Goal: Information Seeking & Learning: Learn about a topic

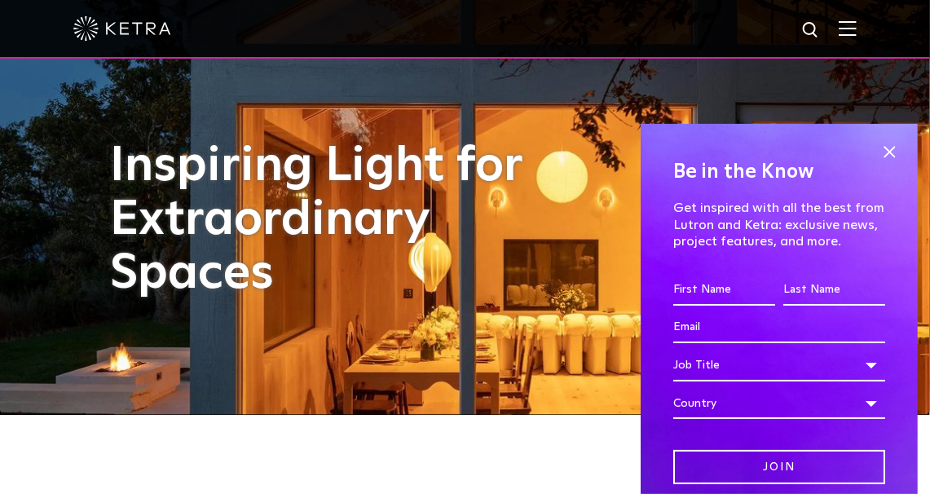
scroll to position [82, 0]
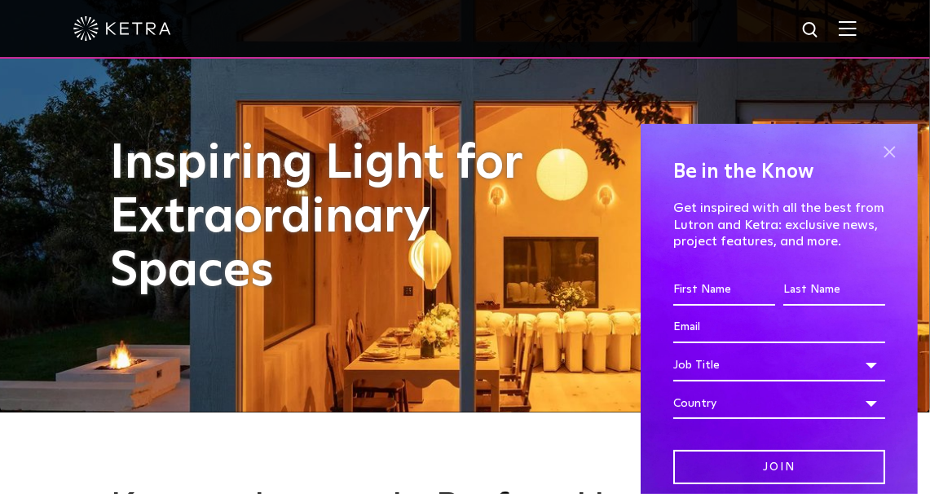
click at [877, 152] on span at bounding box center [889, 152] width 24 height 24
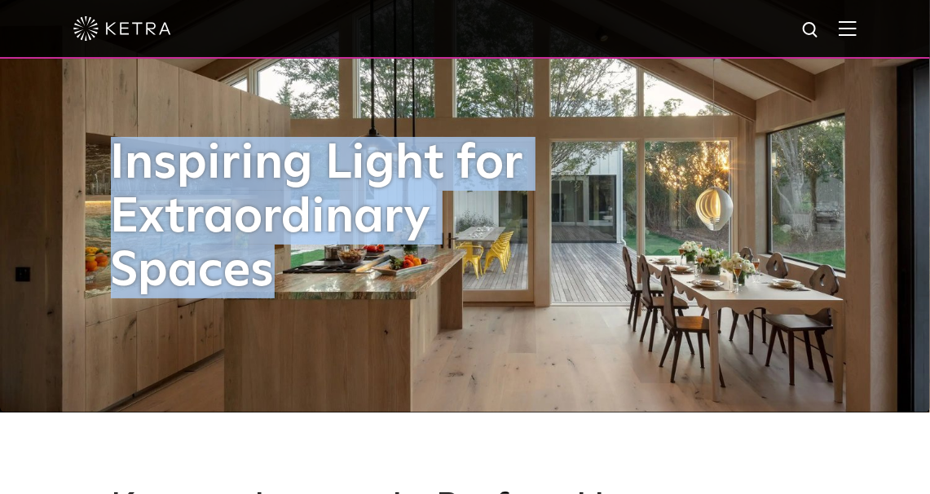
drag, startPoint x: 271, startPoint y: 284, endPoint x: 112, endPoint y: 184, distance: 188.2
click at [112, 184] on h1 "Inspiring Light for Extraordinary Spaces" at bounding box center [341, 217] width 461 height 161
copy h1 "Inspiring Light for Extraordinary Spaces"
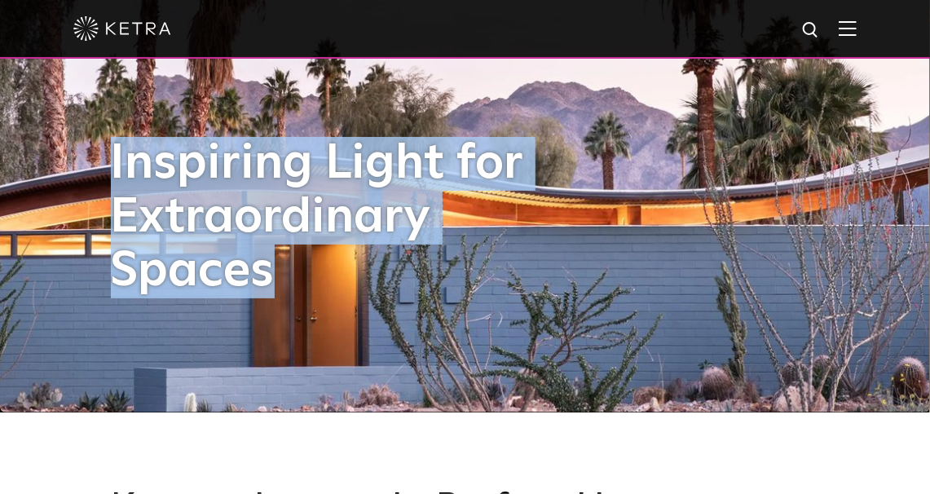
click at [857, 29] on img at bounding box center [848, 27] width 18 height 15
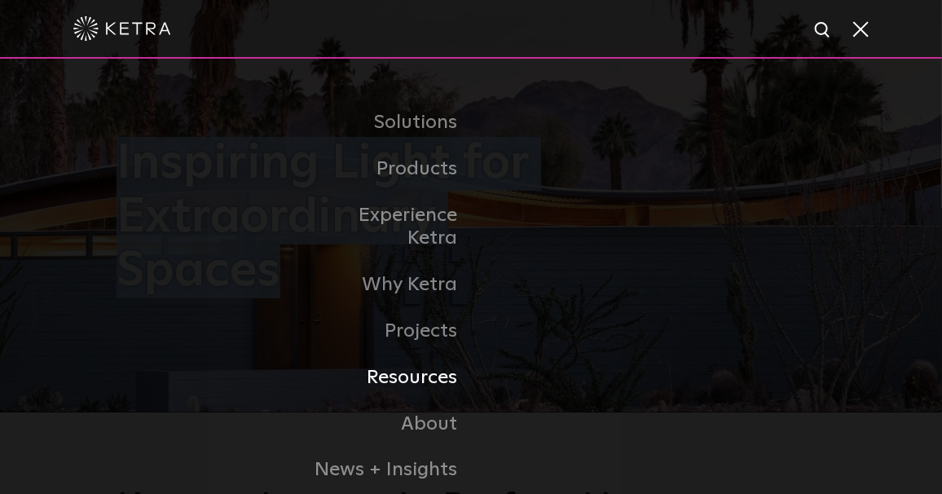
click at [435, 355] on link "Resources" at bounding box center [387, 378] width 167 height 46
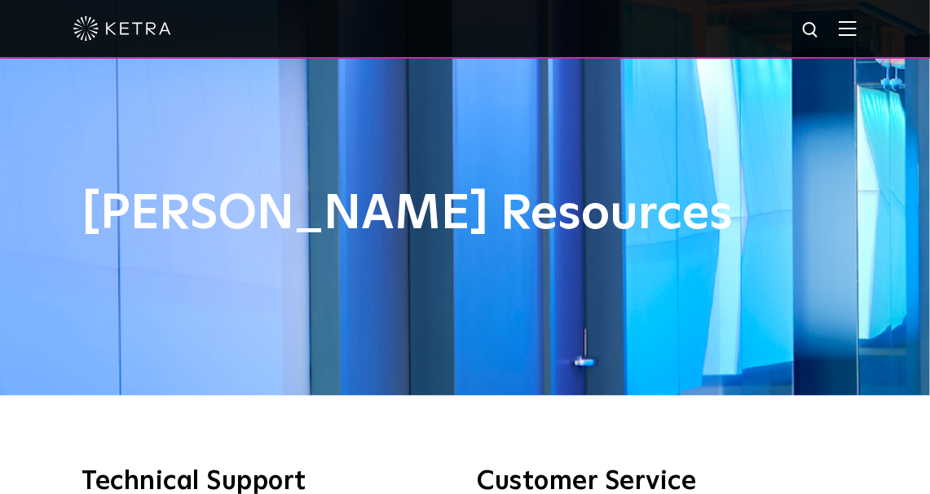
click at [857, 33] on img at bounding box center [848, 27] width 18 height 15
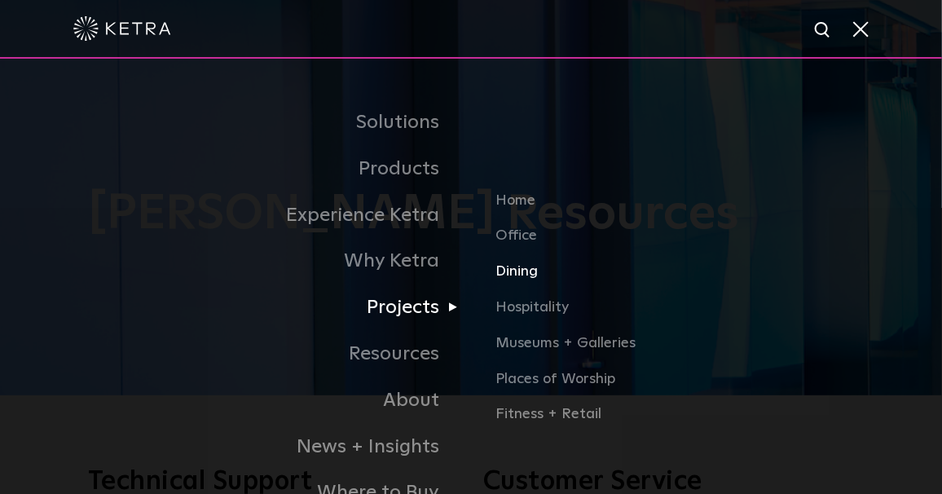
click at [522, 276] on link "Dining" at bounding box center [675, 278] width 359 height 36
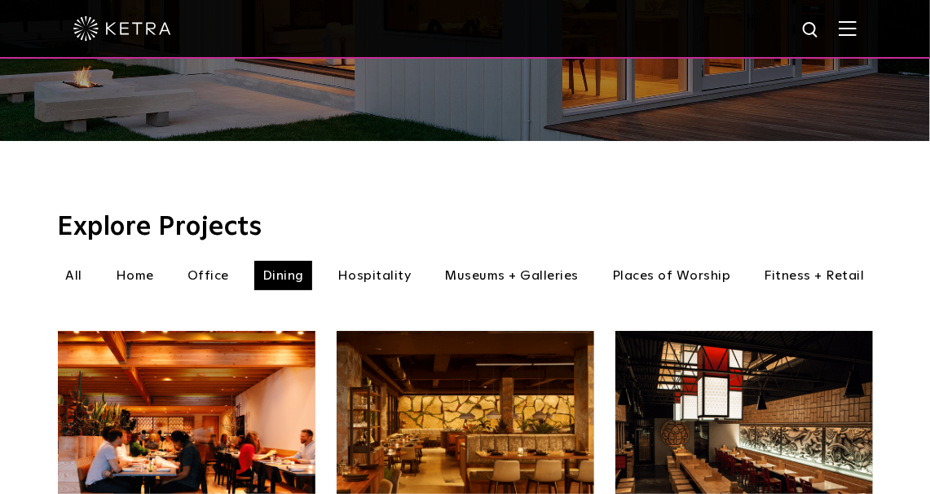
scroll to position [408, 0]
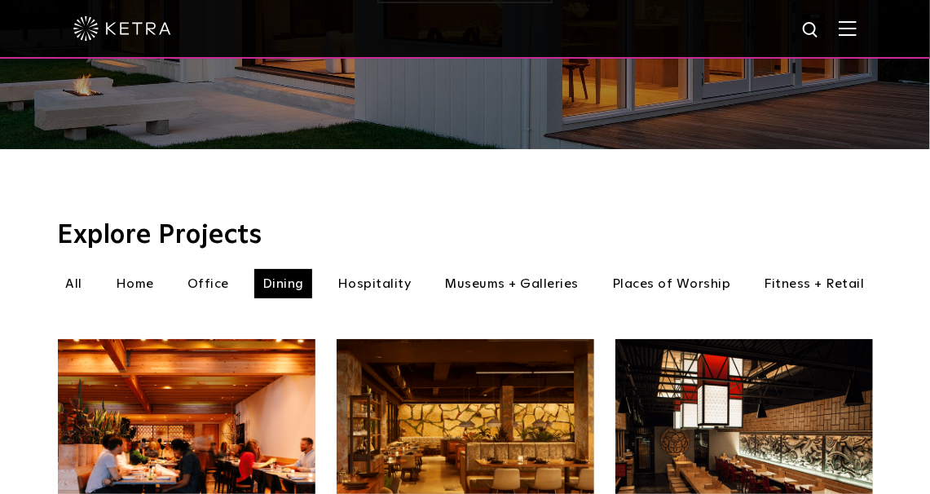
click at [386, 269] on li "Hospitality" at bounding box center [374, 283] width 90 height 29
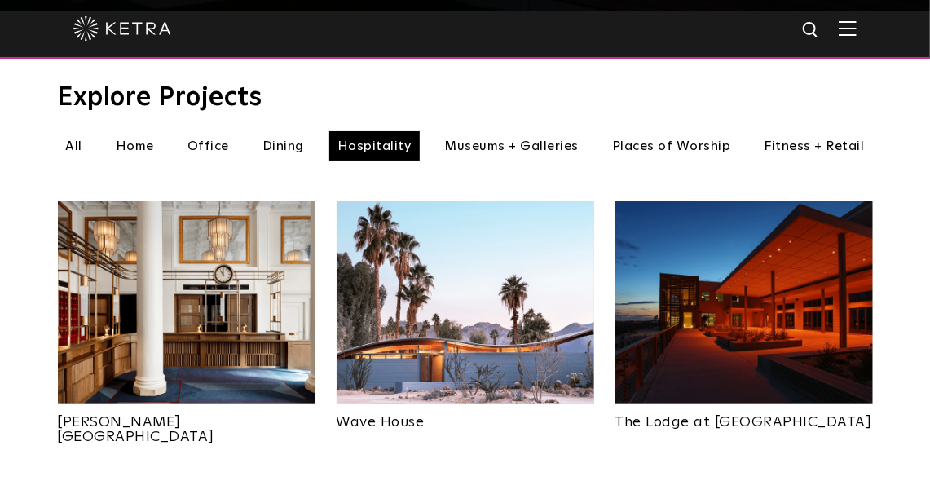
scroll to position [571, 0]
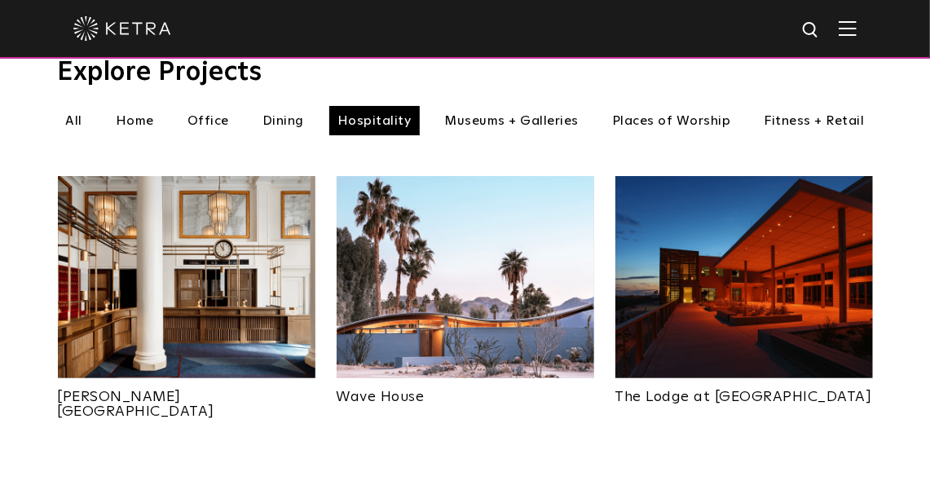
click at [500, 106] on li "Museums + Galleries" at bounding box center [512, 120] width 151 height 29
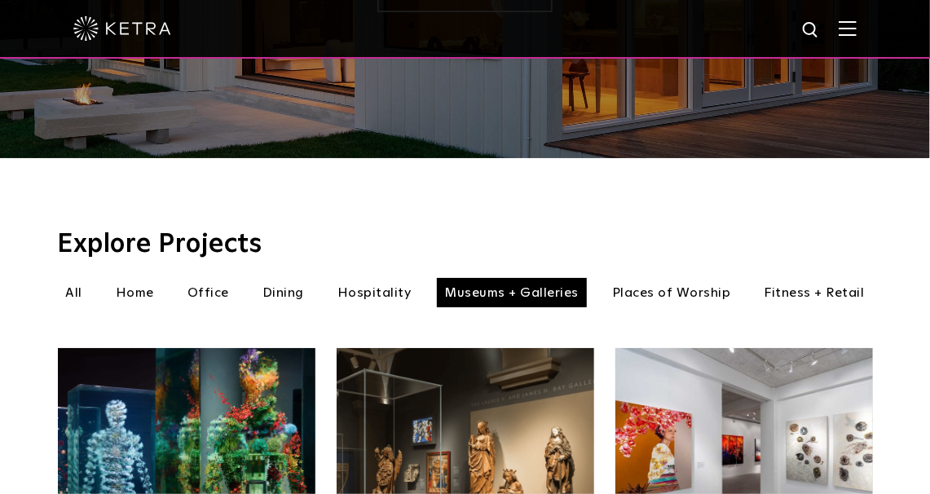
scroll to position [326, 0]
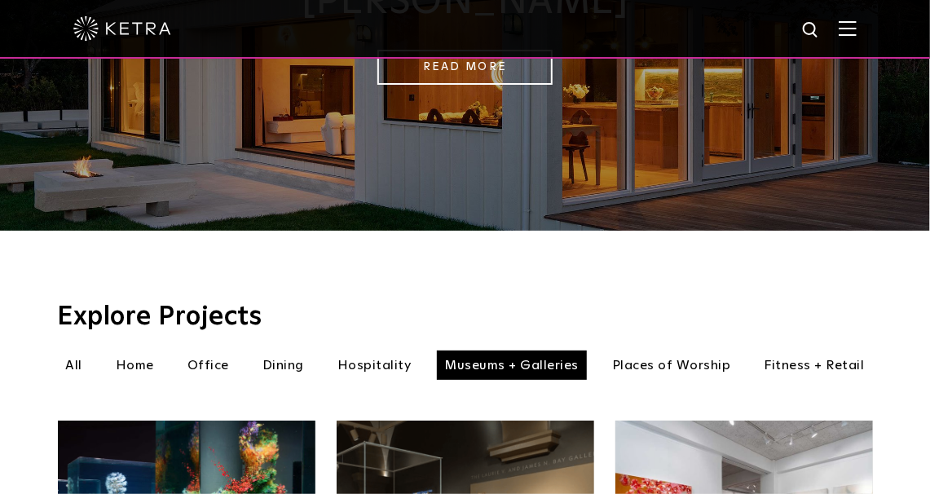
click at [294, 351] on li "Dining" at bounding box center [283, 365] width 58 height 29
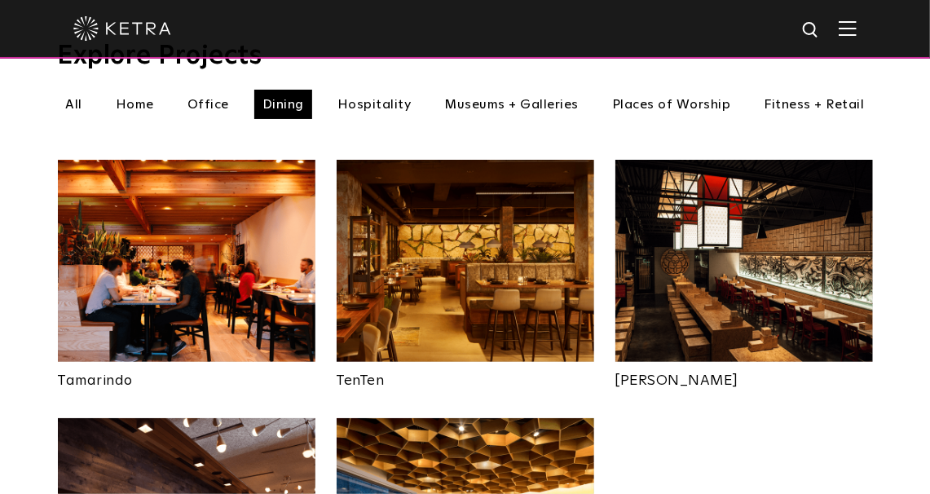
scroll to position [489, 0]
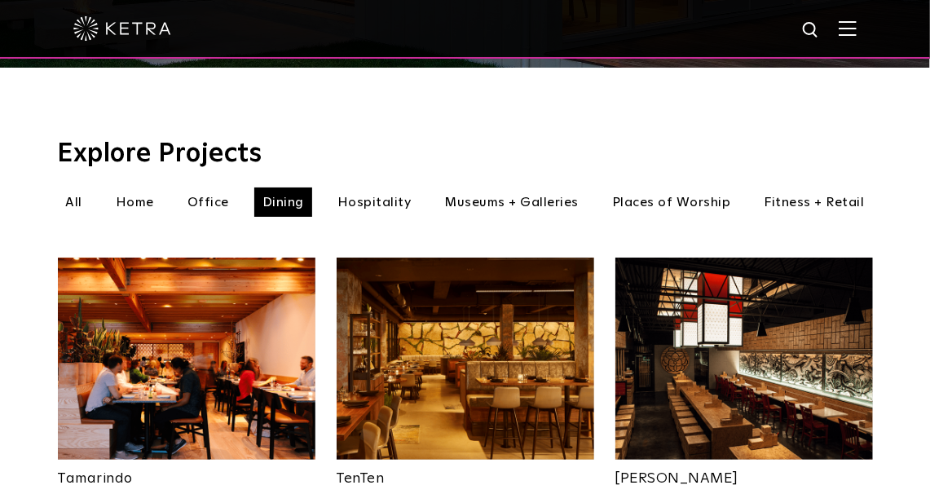
click at [131, 187] on li "Home" at bounding box center [135, 201] width 55 height 29
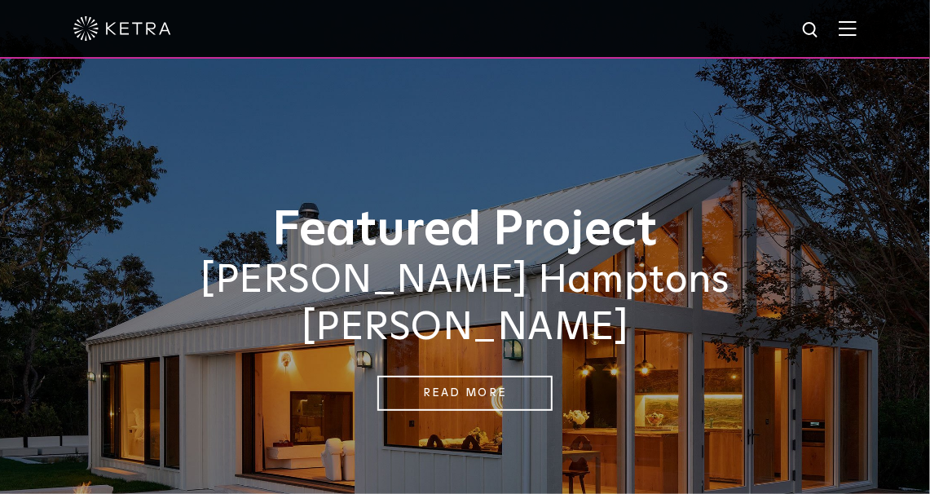
click at [851, 32] on img at bounding box center [848, 27] width 18 height 15
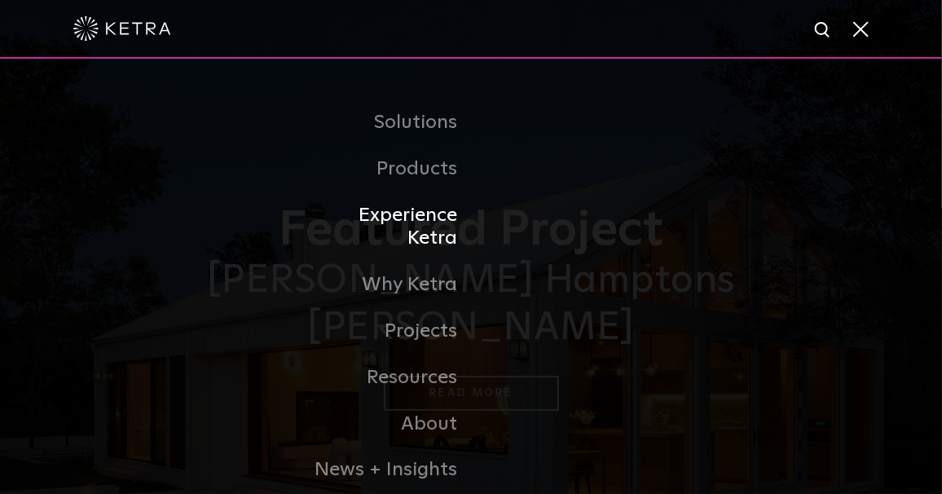
click at [419, 214] on link "Experience Ketra" at bounding box center [387, 227] width 167 height 70
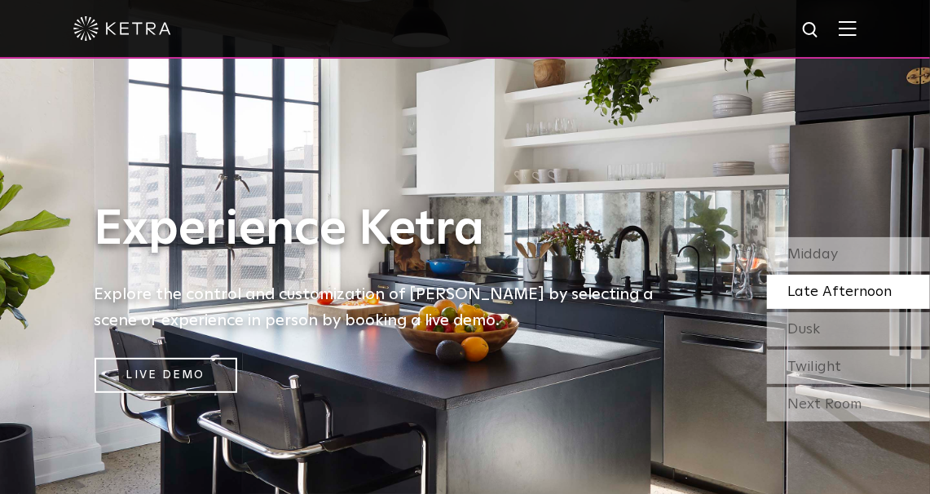
click at [855, 34] on img at bounding box center [848, 27] width 18 height 15
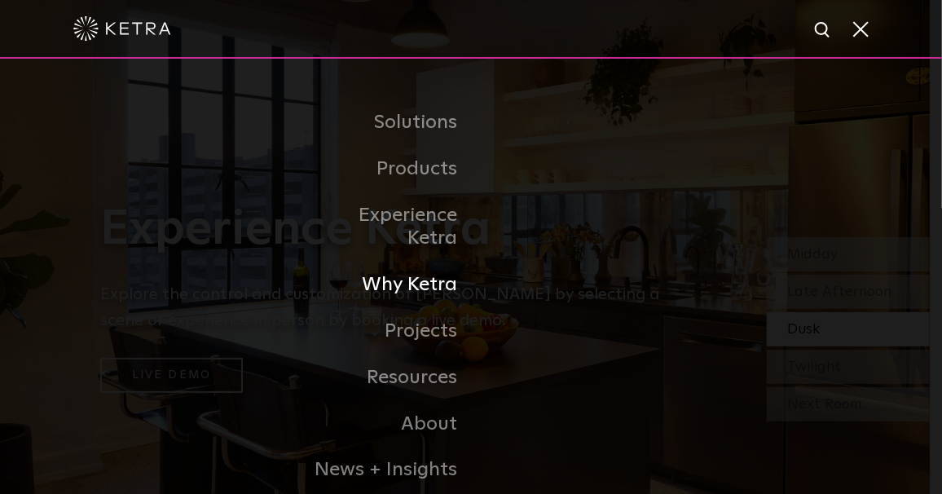
click at [425, 262] on link "Why Ketra" at bounding box center [387, 285] width 167 height 46
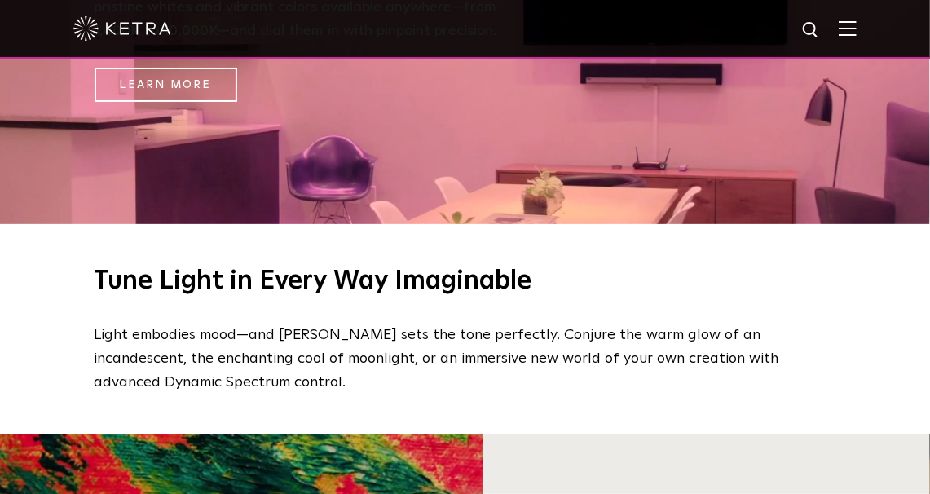
scroll to position [734, 0]
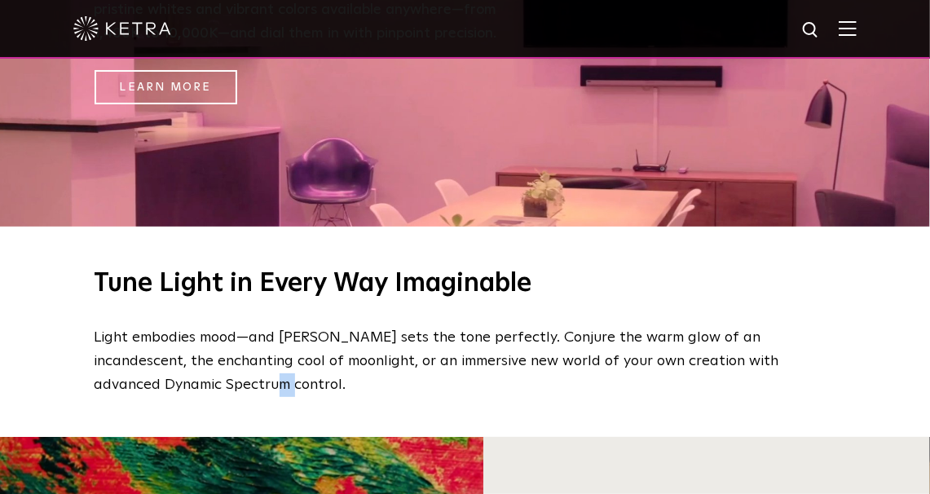
drag, startPoint x: 219, startPoint y: 381, endPoint x: 204, endPoint y: 382, distance: 15.6
click at [204, 382] on p "Light embodies mood—and [PERSON_NAME] sets the tone perfectly. Conjure the warm…" at bounding box center [466, 361] width 742 height 70
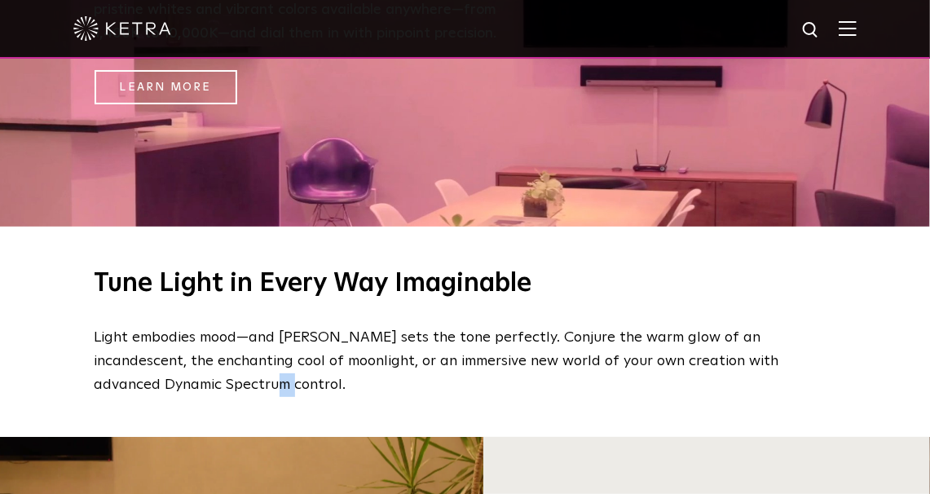
click at [222, 387] on p "Light embodies mood—and [PERSON_NAME] sets the tone perfectly. Conjure the warm…" at bounding box center [466, 361] width 742 height 70
click at [211, 388] on p "Light embodies mood—and [PERSON_NAME] sets the tone perfectly. Conjure the warm…" at bounding box center [466, 361] width 742 height 70
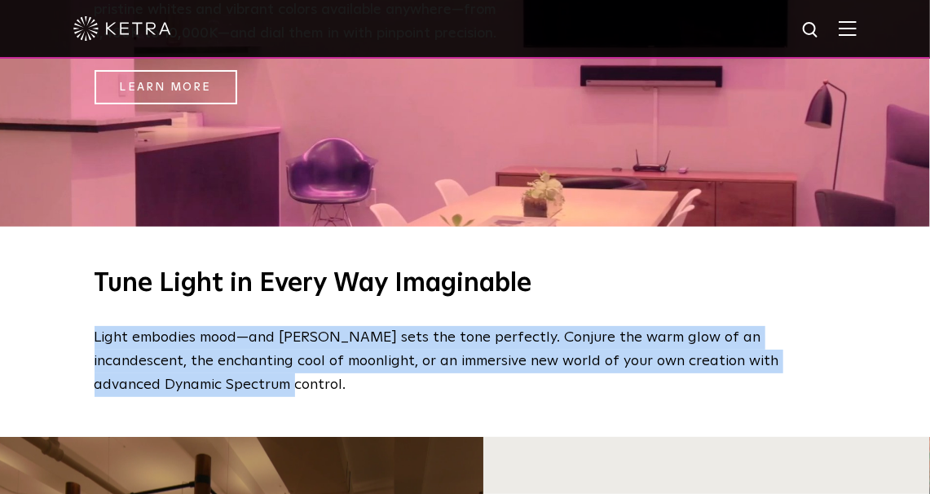
drag, startPoint x: 95, startPoint y: 339, endPoint x: 249, endPoint y: 386, distance: 160.9
click at [249, 386] on p "Light embodies mood—and [PERSON_NAME] sets the tone perfectly. Conjure the warm…" at bounding box center [466, 361] width 742 height 70
copy p "Light embodies mood—and [PERSON_NAME] sets the tone perfectly. Conjure the warm…"
